Goal: Information Seeking & Learning: Understand process/instructions

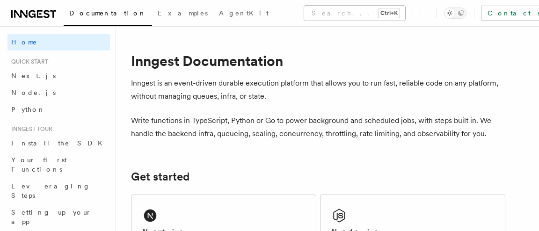
click at [304, 12] on button "Search... Ctrl+K" at bounding box center [354, 13] width 101 height 15
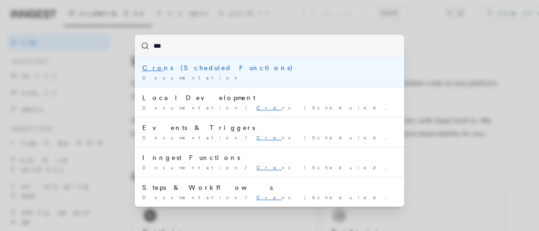
type input "****"
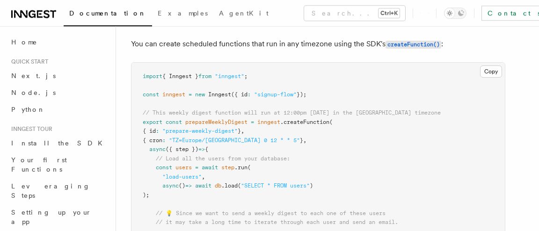
scroll to position [126, 0]
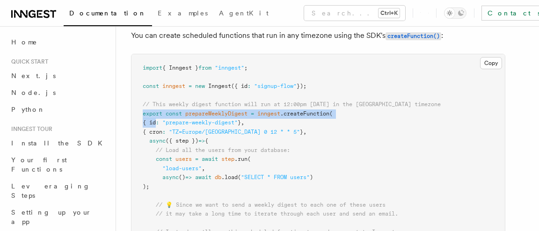
drag, startPoint x: 143, startPoint y: 115, endPoint x: 164, endPoint y: 127, distance: 24.3
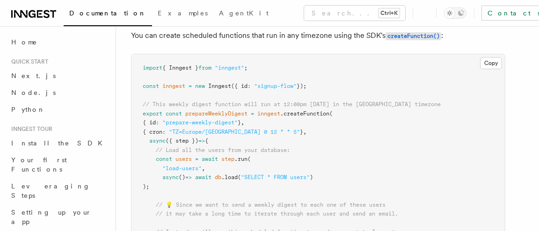
drag, startPoint x: 183, startPoint y: 157, endPoint x: 179, endPoint y: 153, distance: 5.3
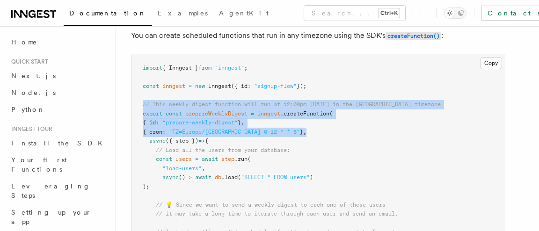
drag, startPoint x: 145, startPoint y: 108, endPoint x: 295, endPoint y: 136, distance: 151.7
copy code "// This weekly digest function will run at 12:00pm [DATE] in the [GEOGRAPHIC_DA…"
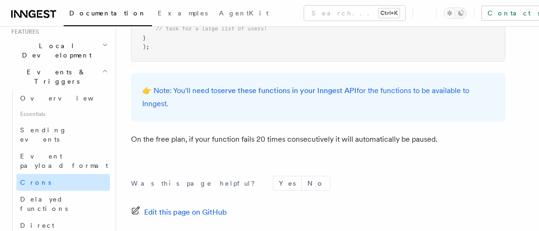
scroll to position [217, 0]
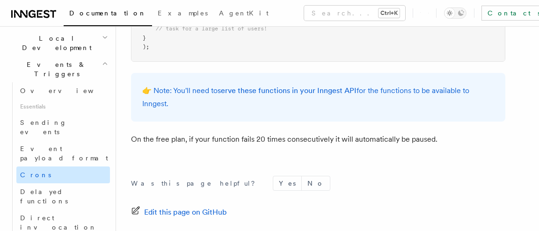
click at [36, 171] on span "Crons" at bounding box center [35, 174] width 31 height 7
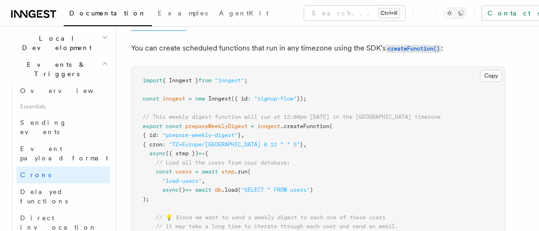
scroll to position [126, 0]
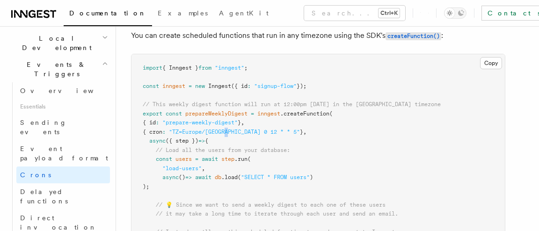
click at [238, 134] on span ""TZ=Europe/[GEOGRAPHIC_DATA] 0 12 * * 5"" at bounding box center [234, 132] width 131 height 7
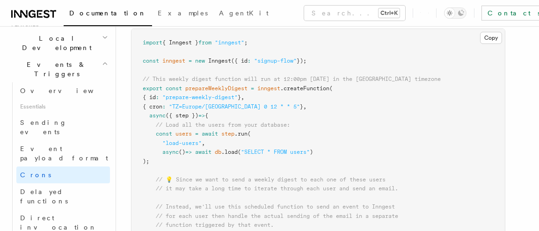
scroll to position [189, 0]
